Goal: Find specific page/section: Find specific page/section

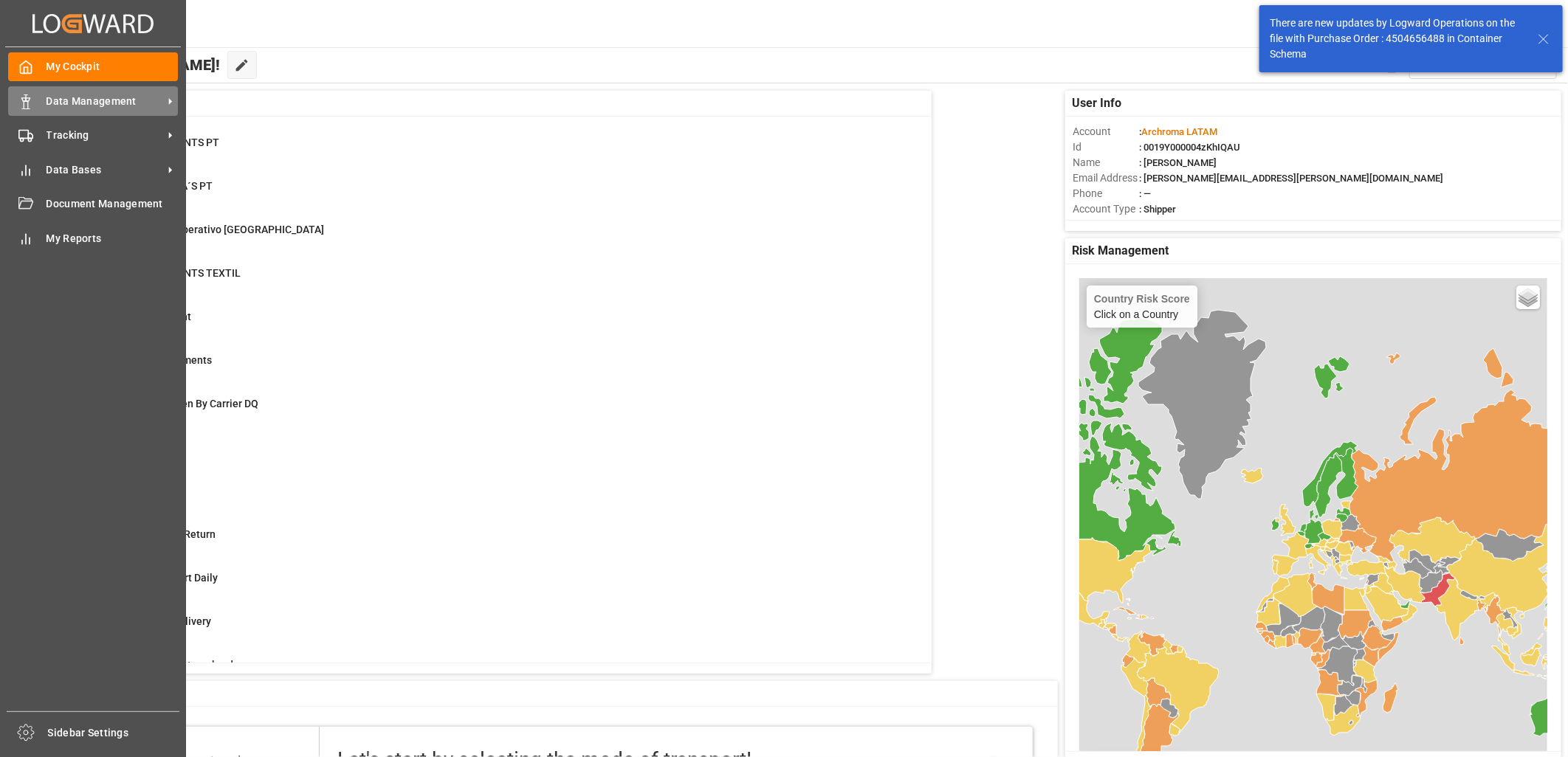
click at [35, 100] on div "Data Management Data Management" at bounding box center [93, 101] width 170 height 29
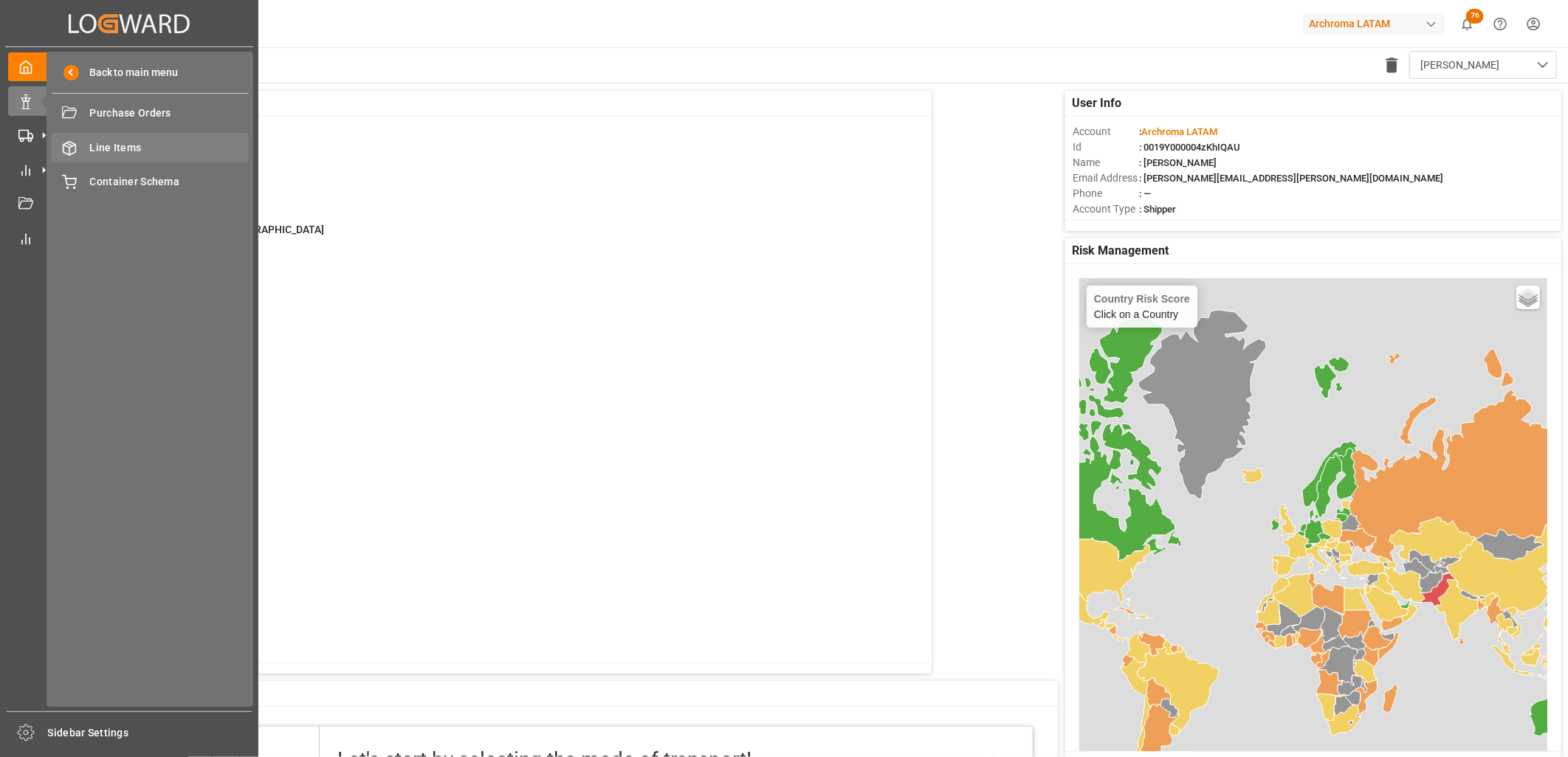
click at [109, 144] on span "Line Items" at bounding box center [170, 148] width 158 height 15
